Goal: Task Accomplishment & Management: Manage account settings

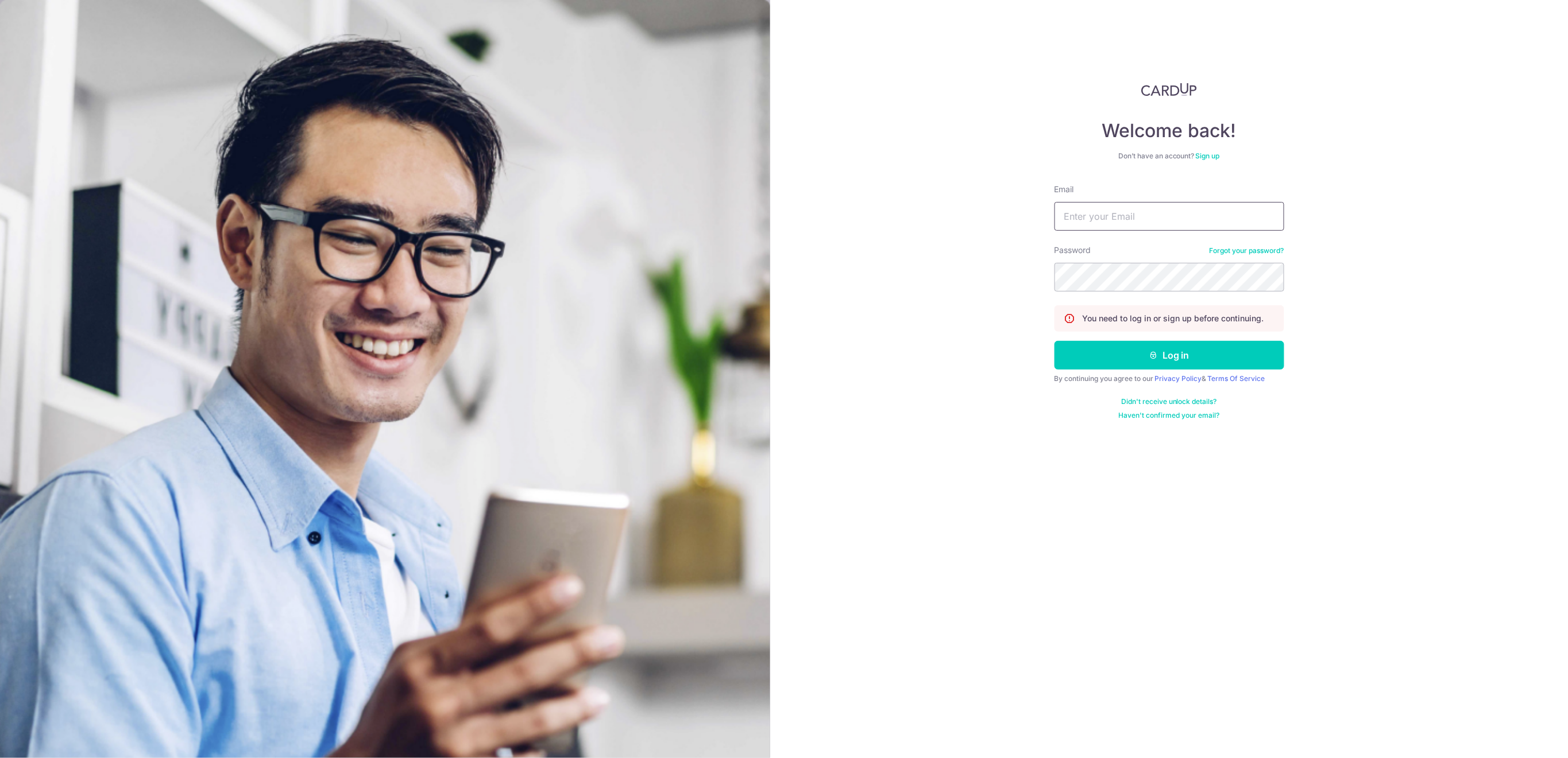
click at [1213, 218] on input "Email" at bounding box center [1169, 216] width 229 height 29
type input "[EMAIL_ADDRESS][DOMAIN_NAME]"
click at [1163, 355] on button "Log in" at bounding box center [1169, 355] width 229 height 29
